Goal: Task Accomplishment & Management: Manage account settings

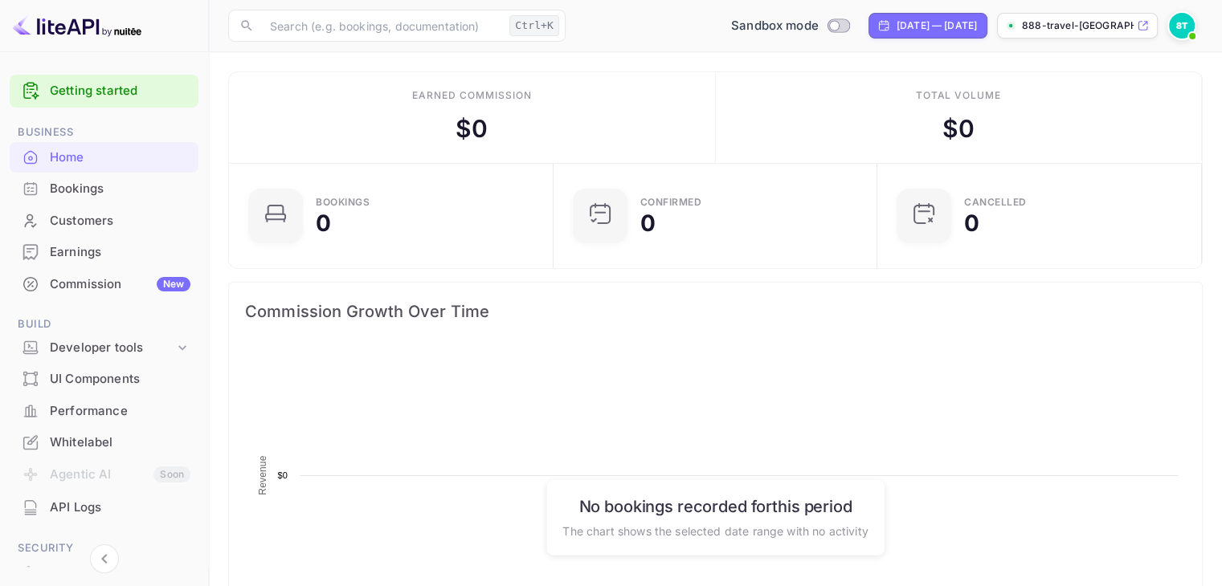
scroll to position [249, 302]
click at [1134, 29] on div "888-travel-[GEOGRAPHIC_DATA]nuite..." at bounding box center [1077, 26] width 161 height 26
click at [1165, 28] on div "Sandbox mode [DATE] — [DATE] 888-travel-[GEOGRAPHIC_DATA]nuite..." at bounding box center [887, 25] width 630 height 29
click at [1174, 28] on img at bounding box center [1182, 26] width 26 height 26
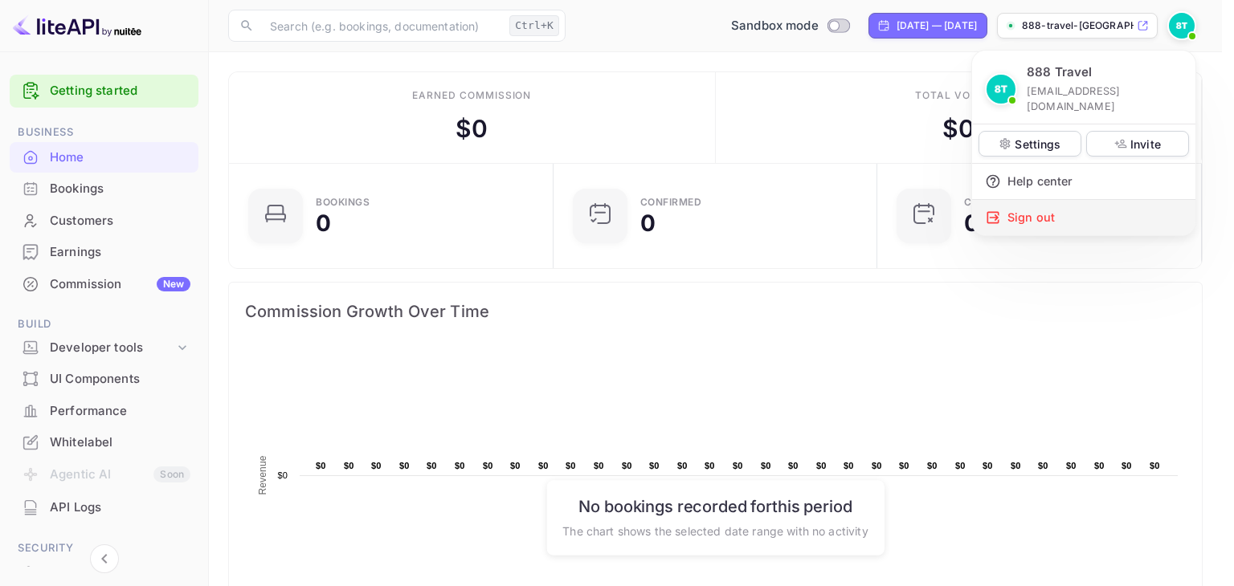
click at [1038, 201] on div "Sign out" at bounding box center [1083, 217] width 223 height 35
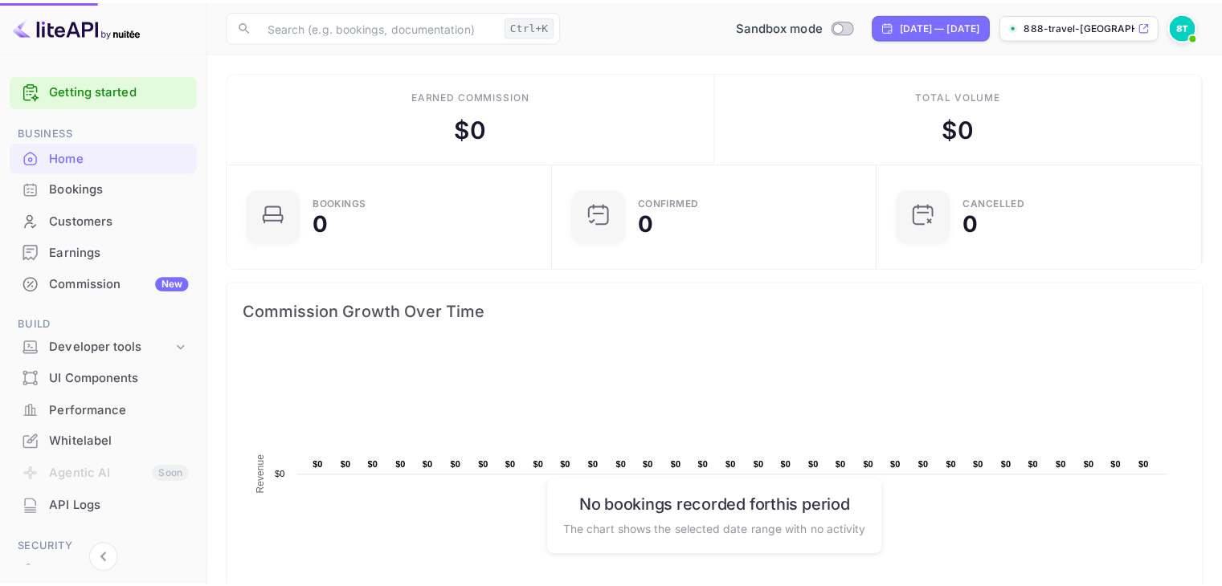
scroll to position [13, 13]
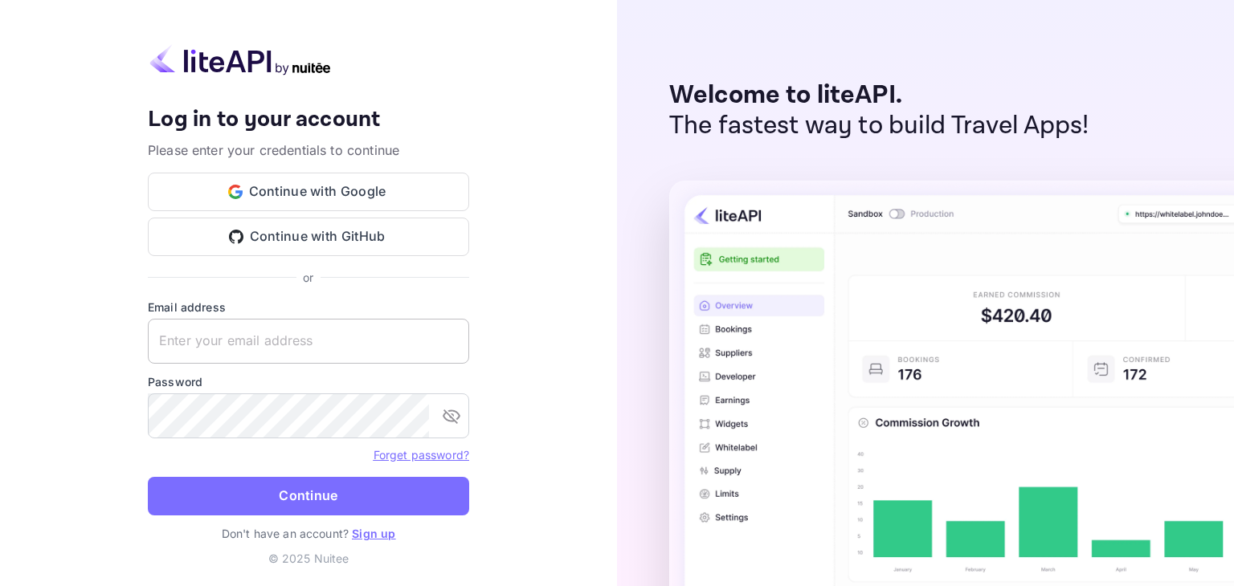
click at [310, 321] on input "text" at bounding box center [308, 341] width 321 height 45
click at [307, 337] on input "text" at bounding box center [308, 341] width 321 height 45
type input "[EMAIL_ADDRESS][DOMAIN_NAME]"
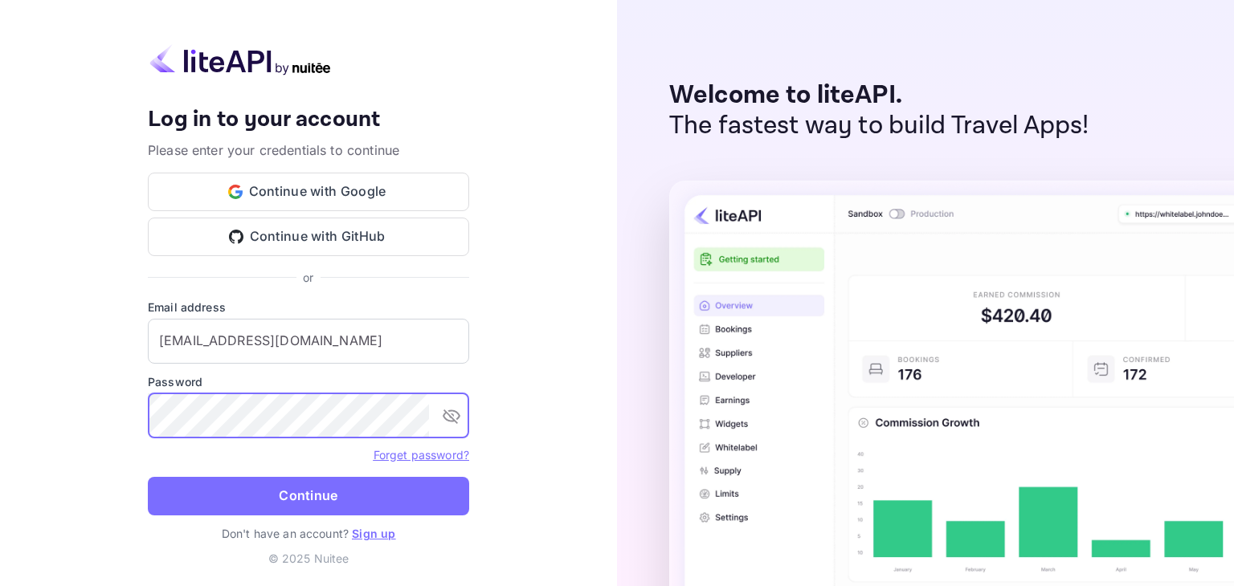
click at [148, 477] on button "Continue" at bounding box center [308, 496] width 321 height 39
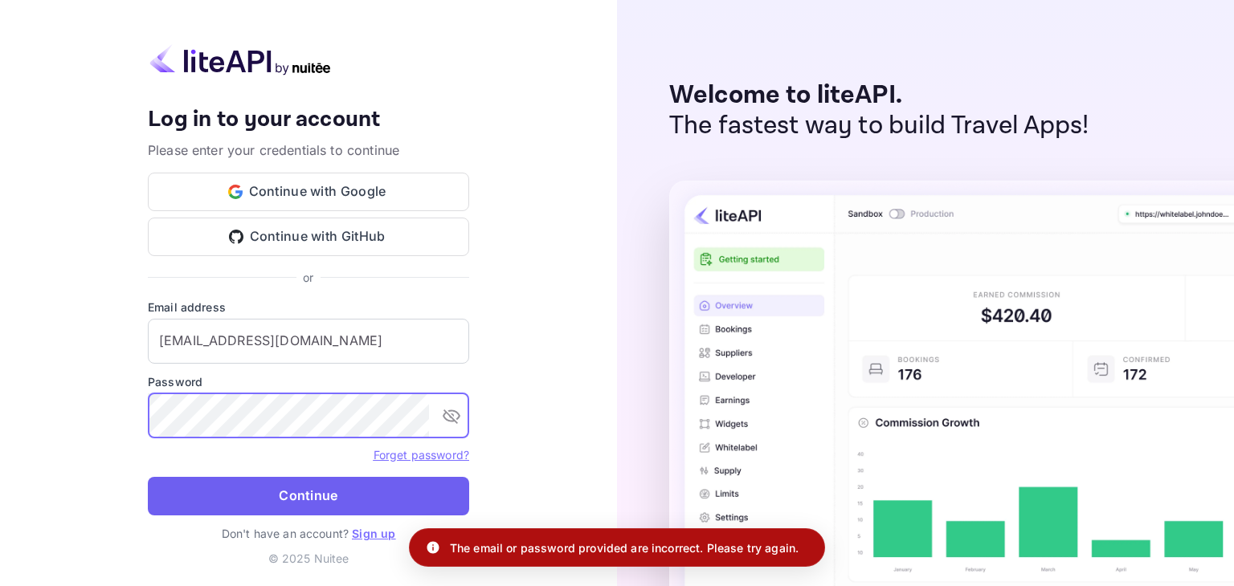
click at [275, 484] on button "Continue" at bounding box center [308, 496] width 321 height 39
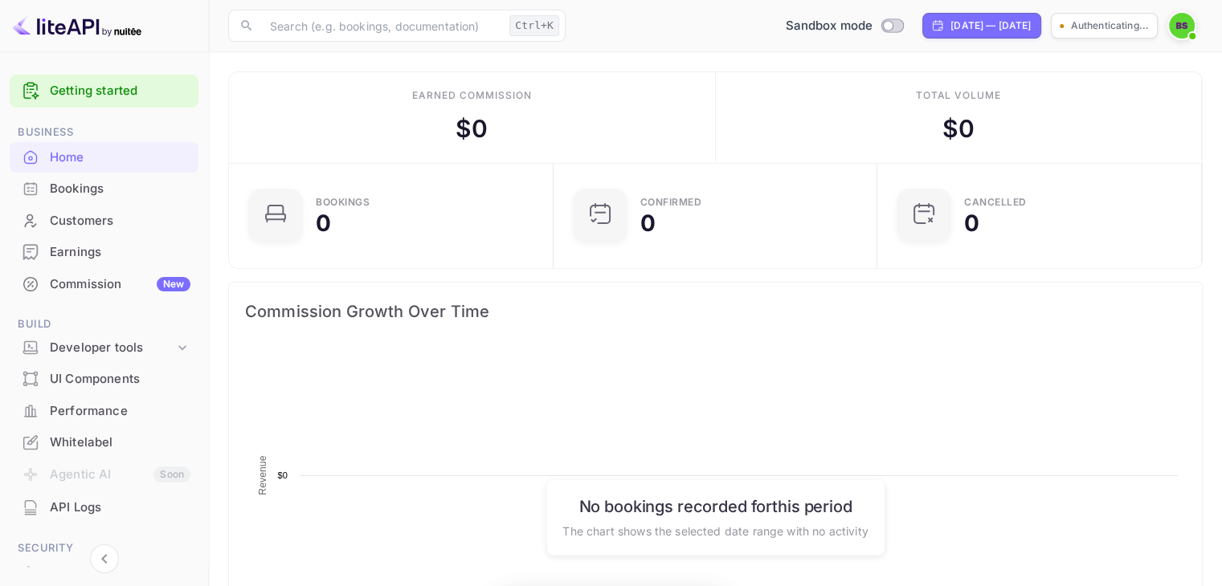
scroll to position [249, 302]
